Goal: Complete application form

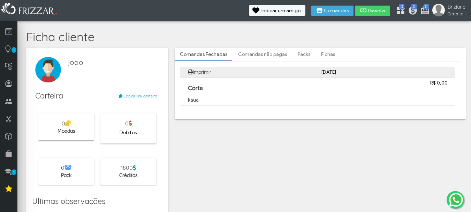
click at [117, 174] on div "1800 Créditos" at bounding box center [128, 171] width 56 height 27
click at [87, 25] on div "Ficha cliente" at bounding box center [246, 32] width 446 height 17
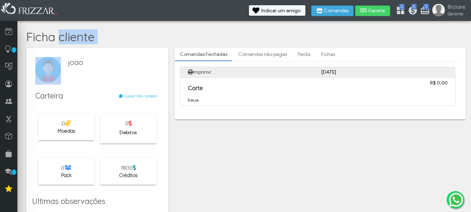
click at [40, 24] on form "Ficha cliente joao Carteira Copiar link carteira https://app.frizzar.com.br/p/p…" at bounding box center [246, 24] width 446 height 0
click at [40, 54] on div at bounding box center [48, 70] width 33 height 35
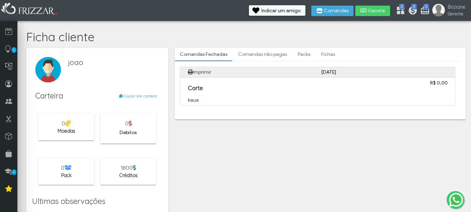
click at [40, 54] on div at bounding box center [48, 70] width 33 height 35
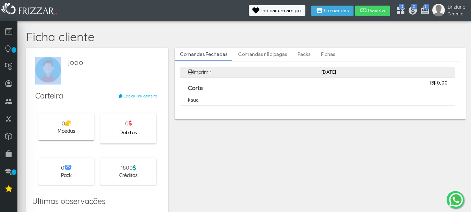
click at [27, 6] on img at bounding box center [29, 9] width 59 height 15
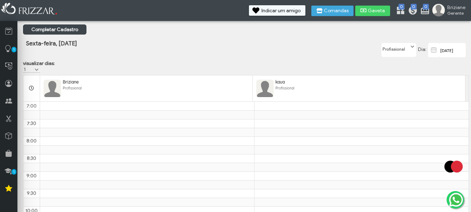
scroll to position [175, 0]
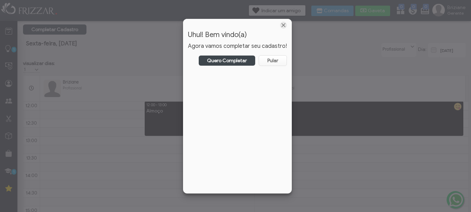
click at [280, 28] on span "Fechar" at bounding box center [283, 25] width 7 height 7
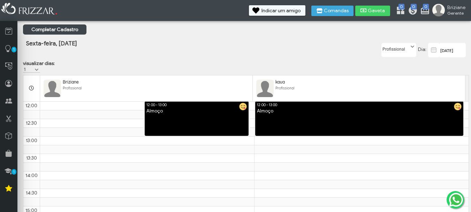
scroll to position [0, 0]
